Goal: Task Accomplishment & Management: Manage account settings

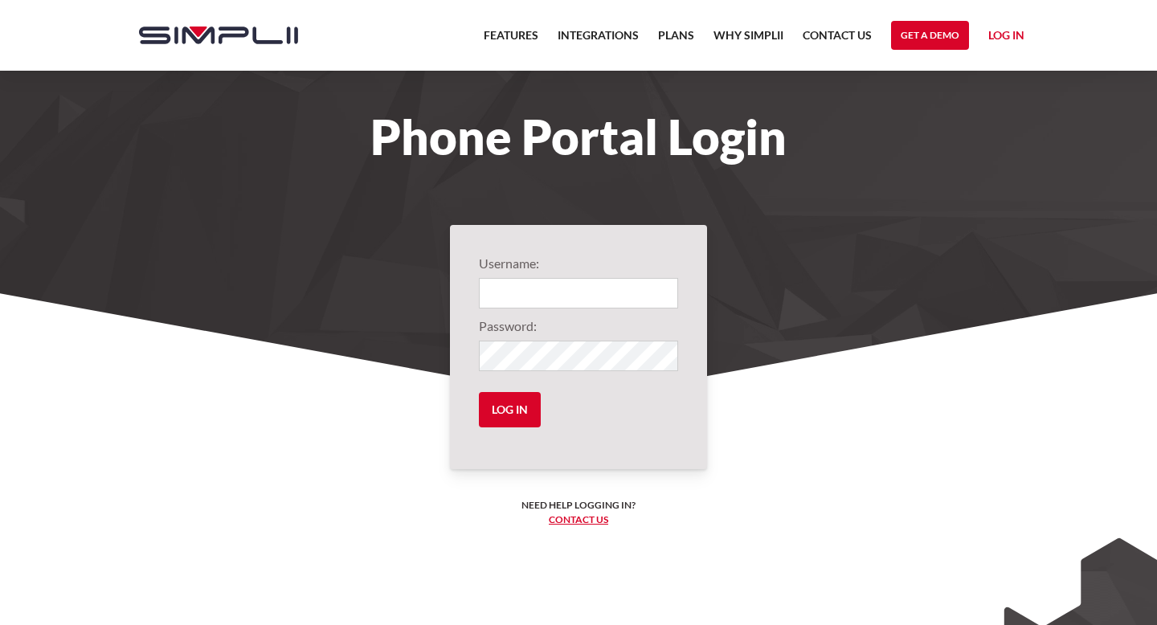
click at [534, 296] on input "Login" at bounding box center [578, 293] width 199 height 31
type input "1002@theroofdepot"
click at [505, 399] on input "Log in" at bounding box center [510, 409] width 62 height 35
click at [498, 410] on input "Log in" at bounding box center [510, 409] width 62 height 35
click at [519, 413] on input "Log in" at bounding box center [510, 409] width 62 height 35
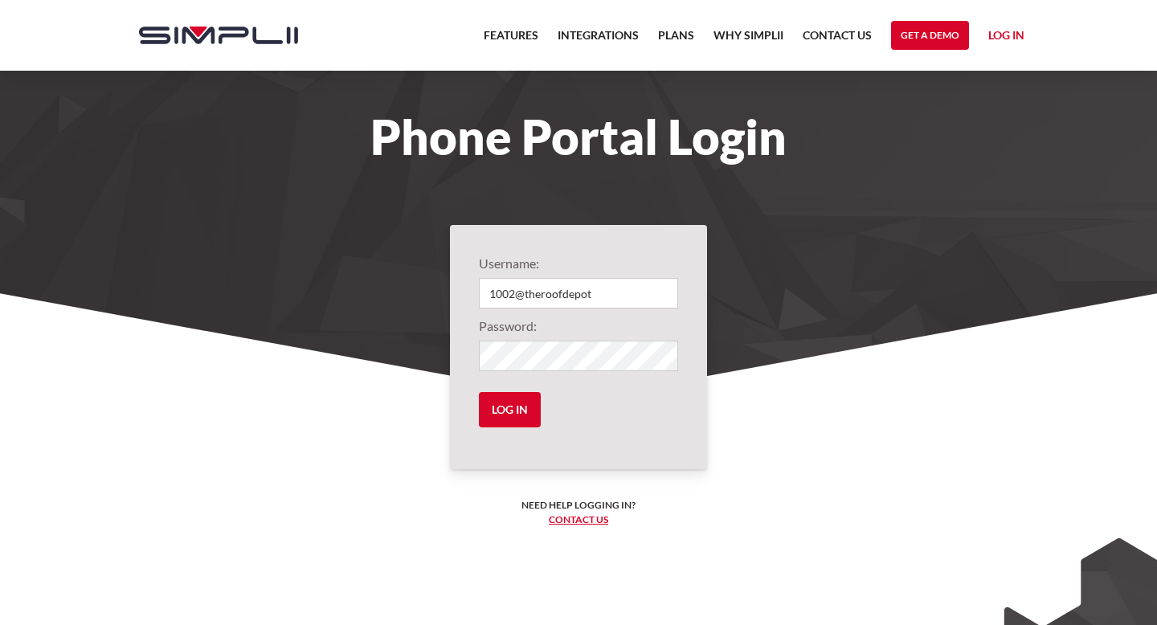
click at [577, 520] on link "Contact us" at bounding box center [578, 519] width 59 height 12
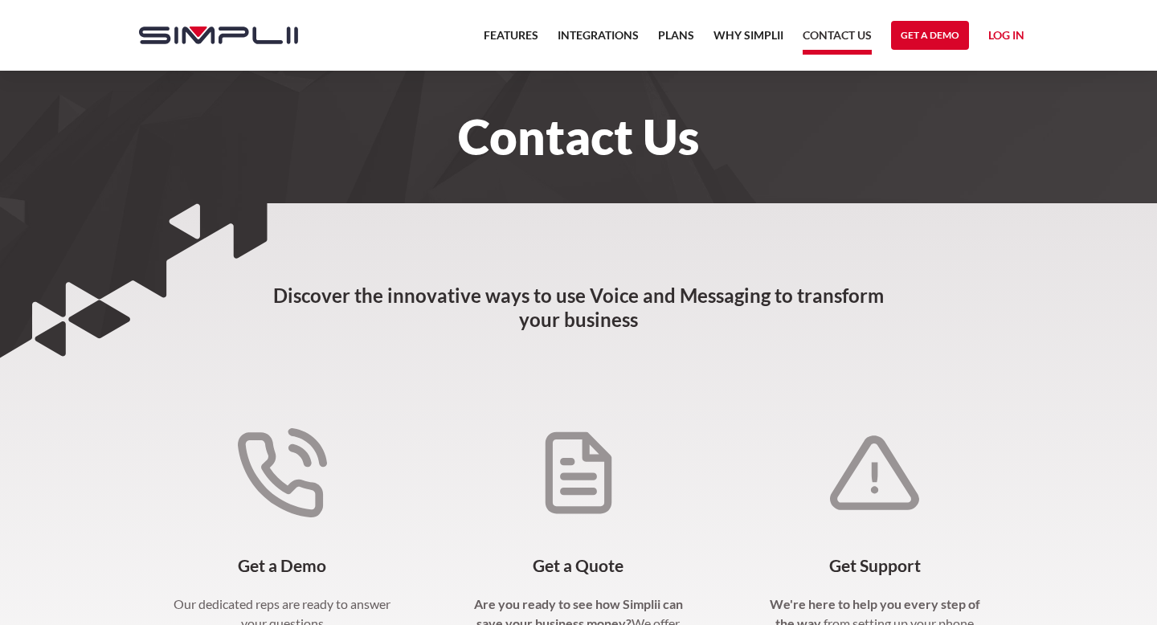
click at [1004, 33] on link "Log in" at bounding box center [1006, 38] width 36 height 24
